Goal: Task Accomplishment & Management: Use online tool/utility

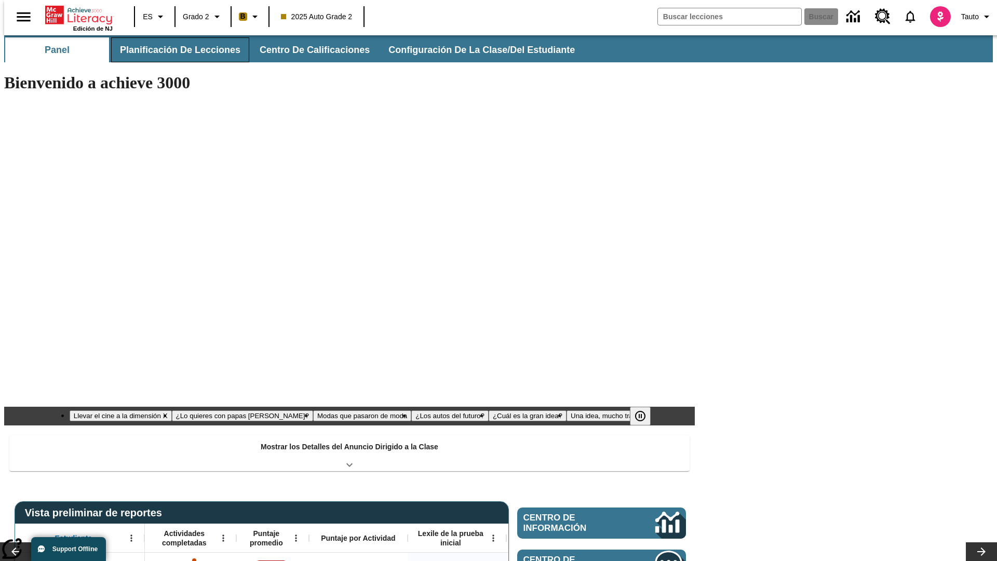
click at [174, 50] on button "Planificación de lecciones" at bounding box center [180, 49] width 138 height 25
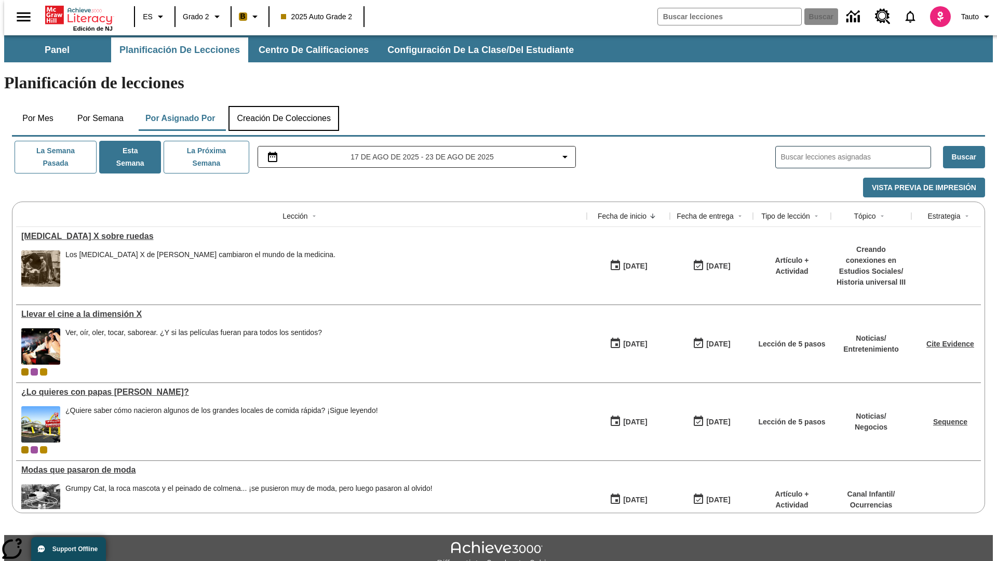
click at [283, 106] on button "Creación de colecciones" at bounding box center [283, 118] width 111 height 25
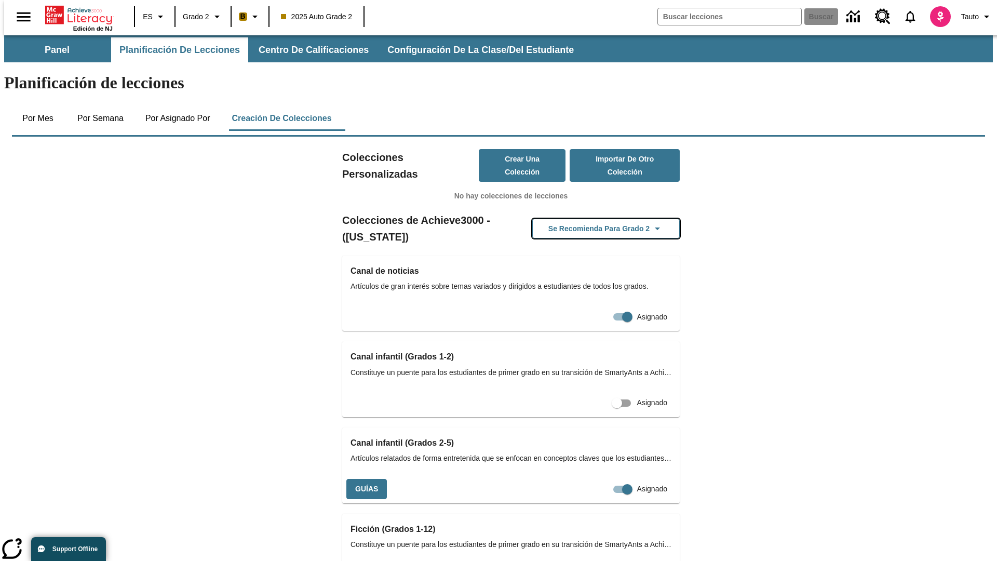
click at [589, 219] on button "Se recomienda para Grado 2" at bounding box center [605, 229] width 147 height 20
click at [603, 479] on input "Asignado" at bounding box center [626, 489] width 59 height 20
checkbox input "false"
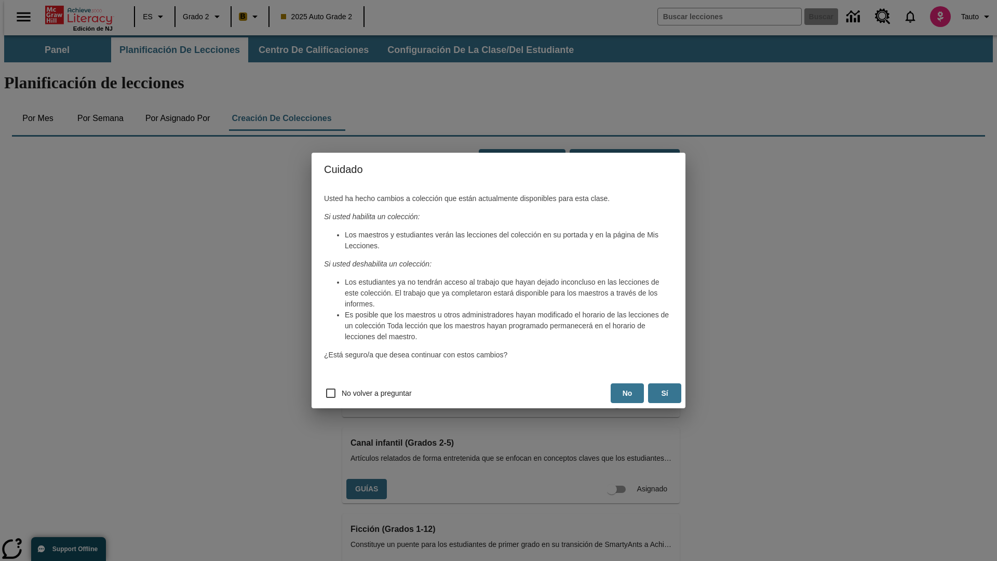
scroll to position [168, 0]
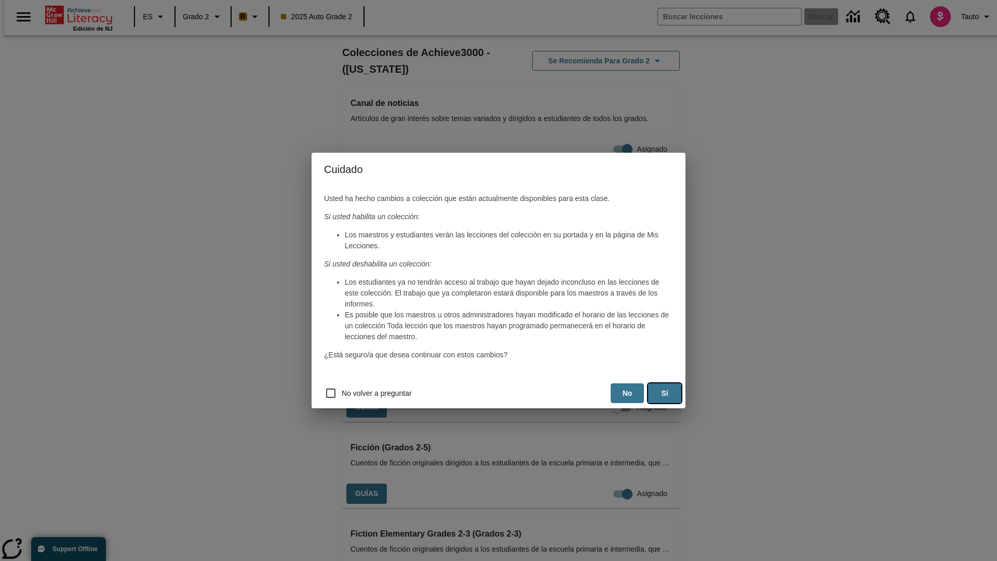
click at [664, 393] on button "Sí" at bounding box center [664, 393] width 33 height 20
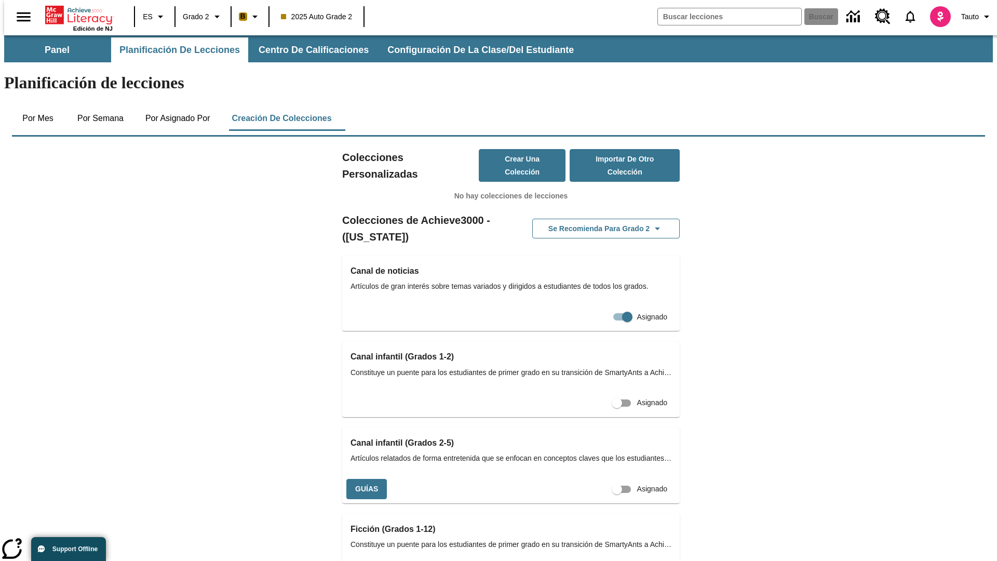
click at [589, 479] on input "Asignado" at bounding box center [616, 489] width 59 height 20
checkbox input "true"
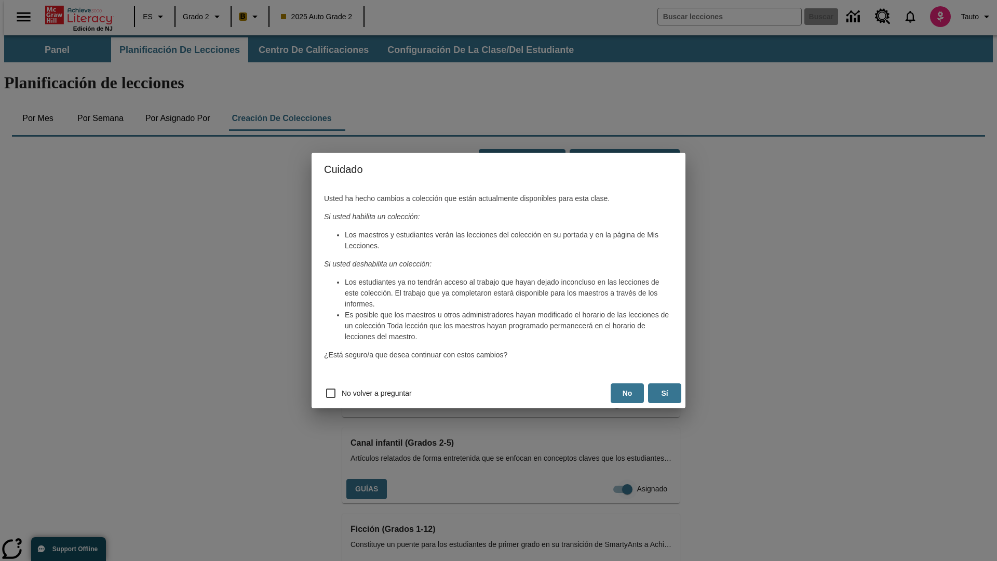
scroll to position [0, 9]
click at [664, 393] on button "Sí" at bounding box center [664, 393] width 33 height 20
